Goal: Find specific page/section: Find specific page/section

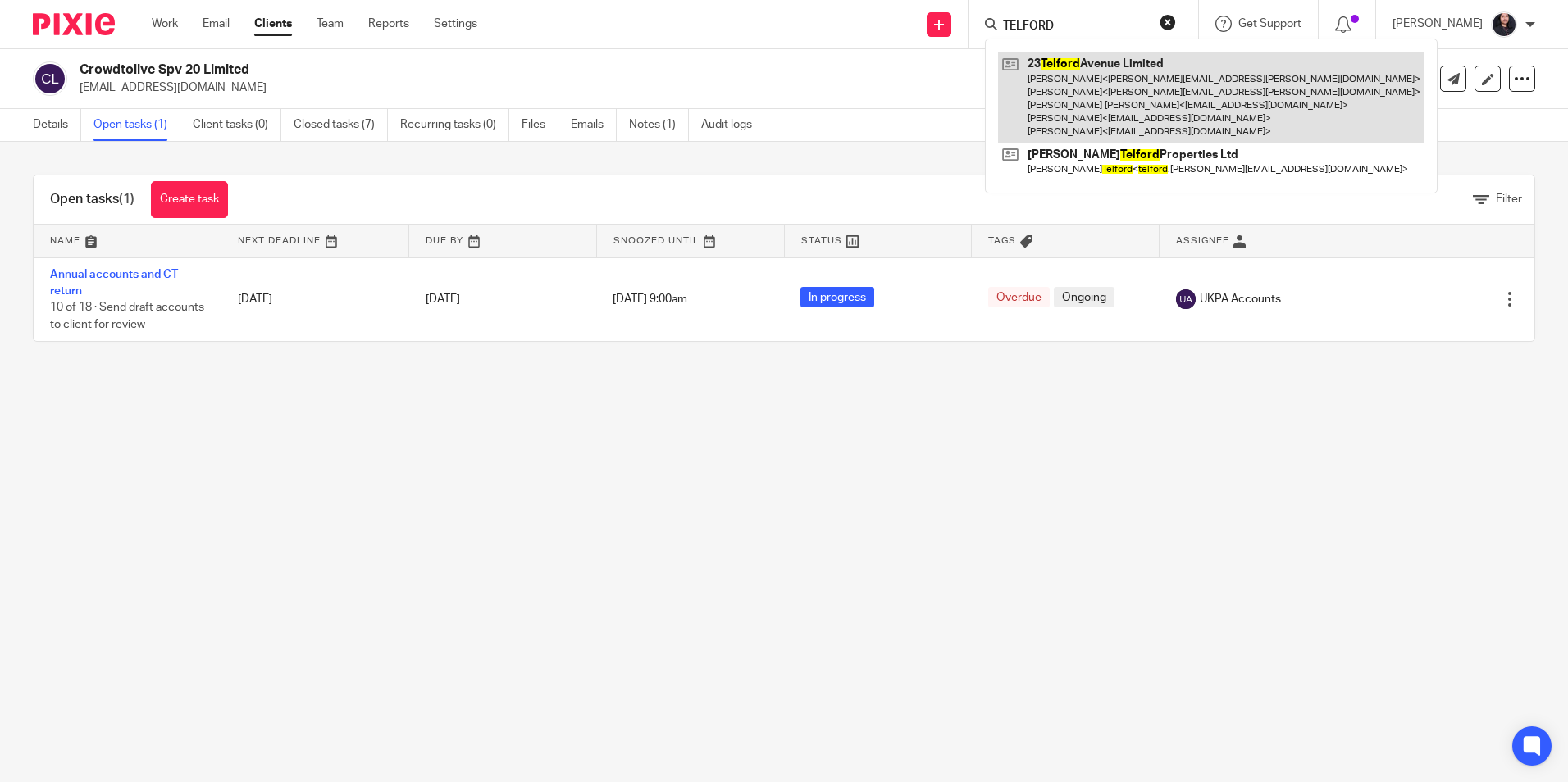
type input "TELFORD"
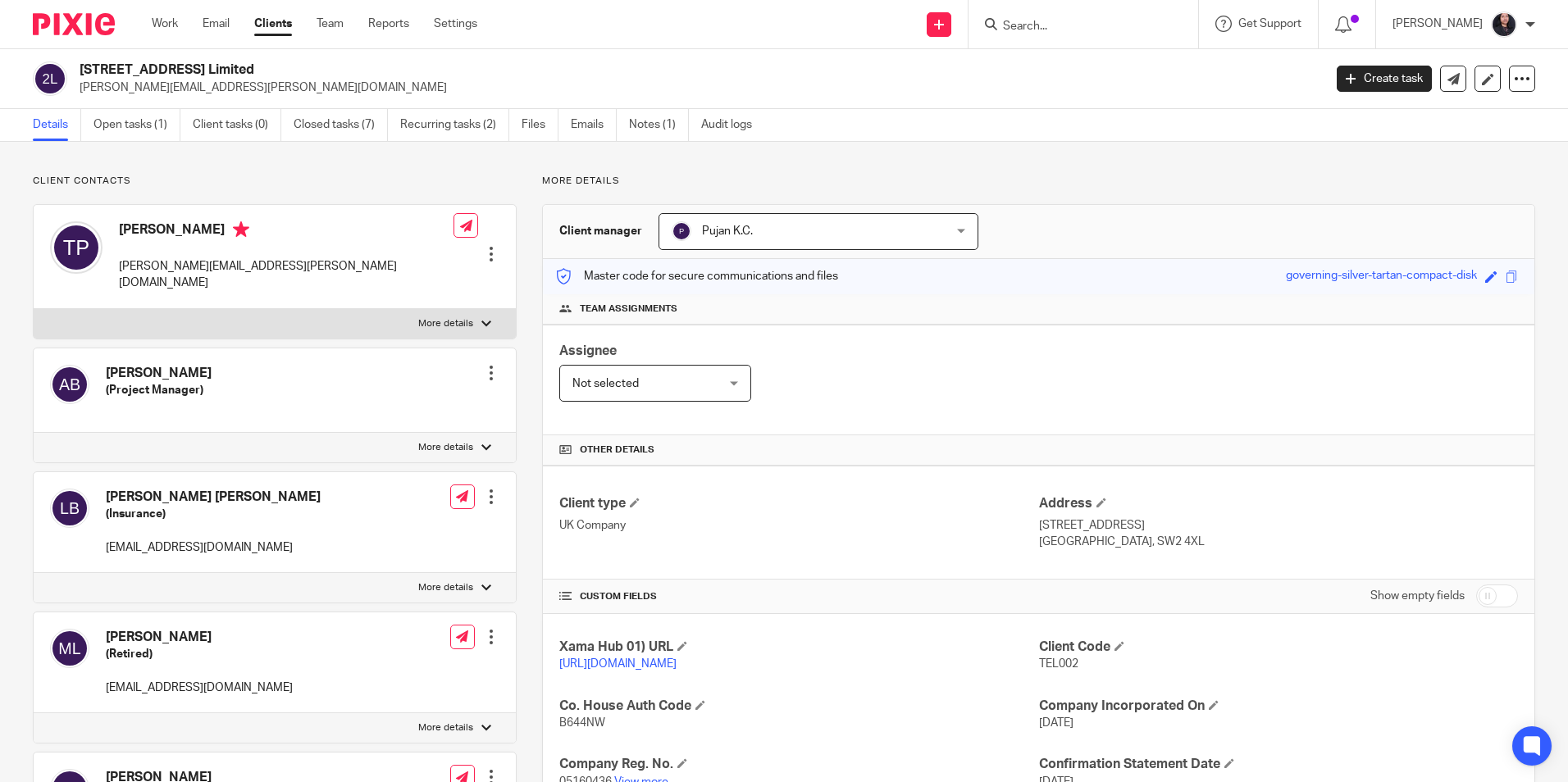
drag, startPoint x: 0, startPoint y: 0, endPoint x: 245, endPoint y: 66, distance: 253.7
click at [245, 66] on h2 "23 Telford Avenue Limited" at bounding box center [573, 70] width 986 height 17
copy h2 "23 Telford Avenue Limited"
